Goal: Find specific page/section: Find specific page/section

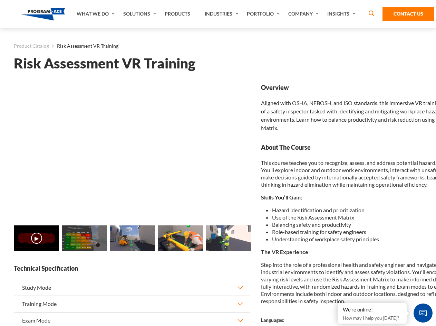
click at [141, 14] on link "Solutions" at bounding box center [140, 14] width 41 height 28
click at [0, 0] on div "AI & Computer Vision Solutions Computer Vision Quality Control AI tools for fas…" at bounding box center [0, 0] width 0 height 0
click at [0, 0] on div "AI & Computer Vision Solutions Virtual Training Solutions Virtual Tour Solution…" at bounding box center [0, 0] width 0 height 0
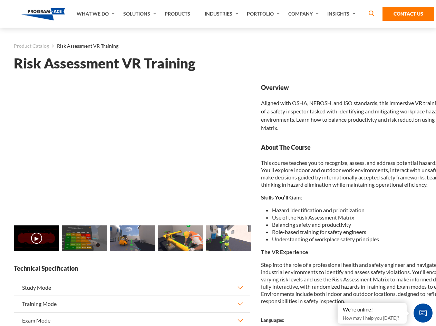
click at [0, 0] on div "AI & Computer Vision Solutions Virtual Training Solutions Virtual Tour Solution…" at bounding box center [0, 0] width 0 height 0
click at [0, 0] on div "AI & Computer Vision Solutions Computer Vision Quality Control AI tools for fas…" at bounding box center [0, 0] width 0 height 0
